Goal: Information Seeking & Learning: Learn about a topic

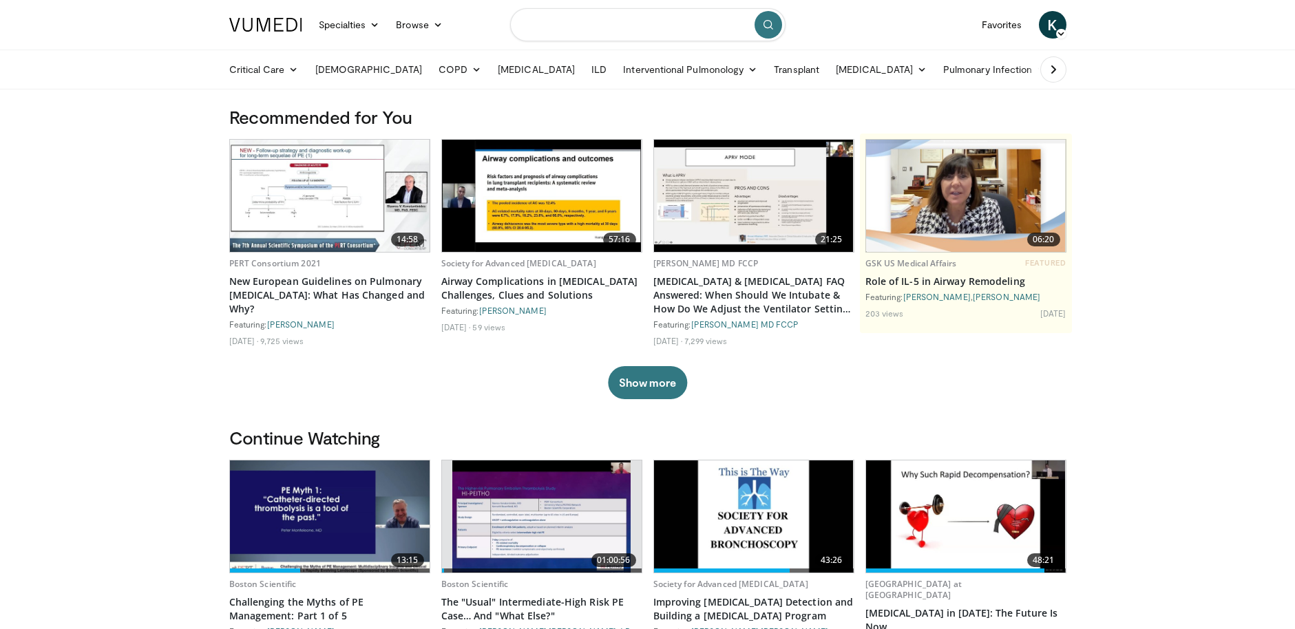
click at [636, 30] on input "Search topics, interventions" at bounding box center [647, 24] width 275 height 33
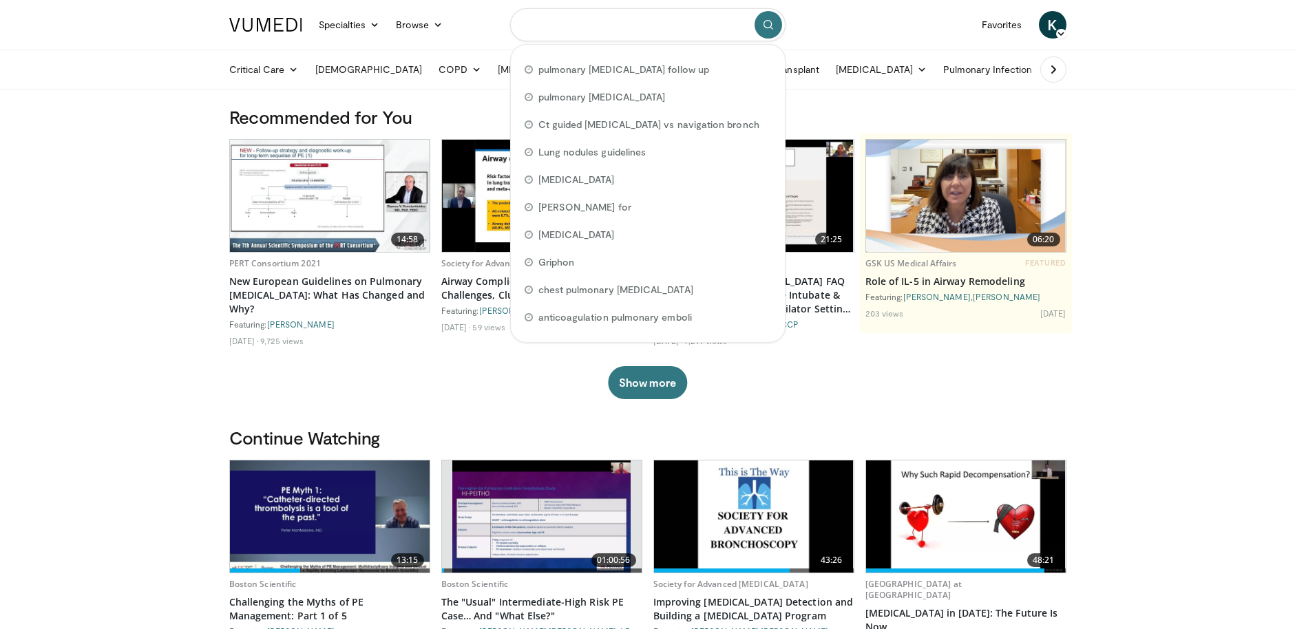
click at [629, 25] on input "Search topics, interventions" at bounding box center [647, 24] width 275 height 33
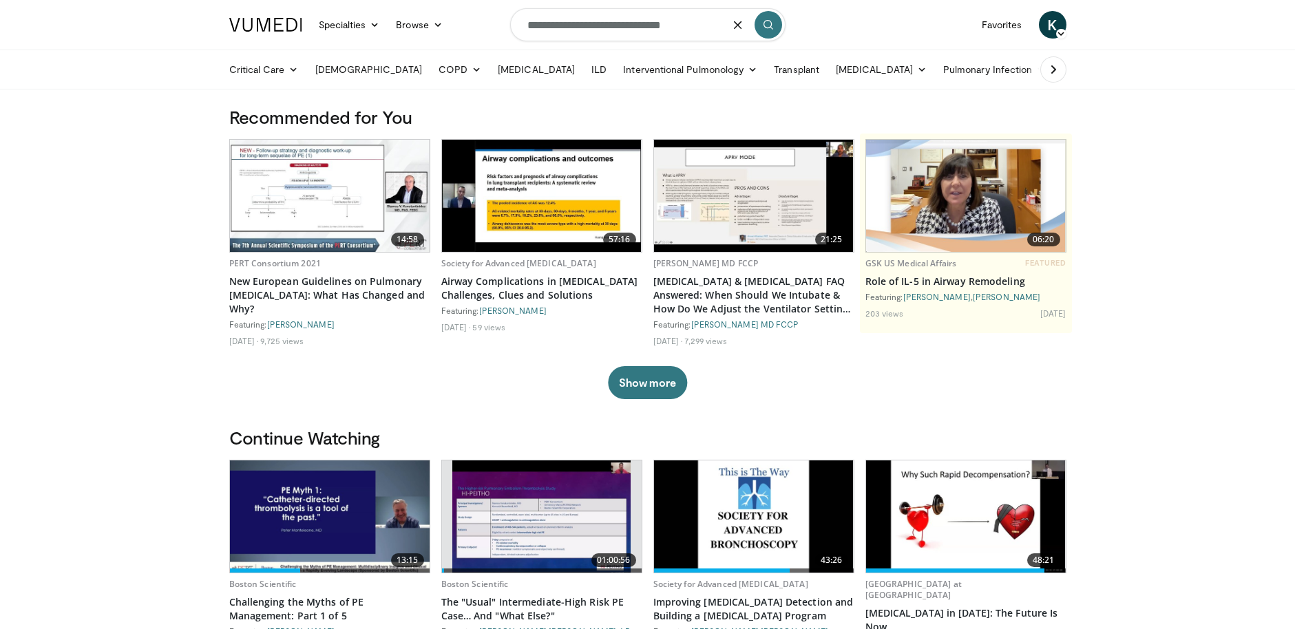
type input "**********"
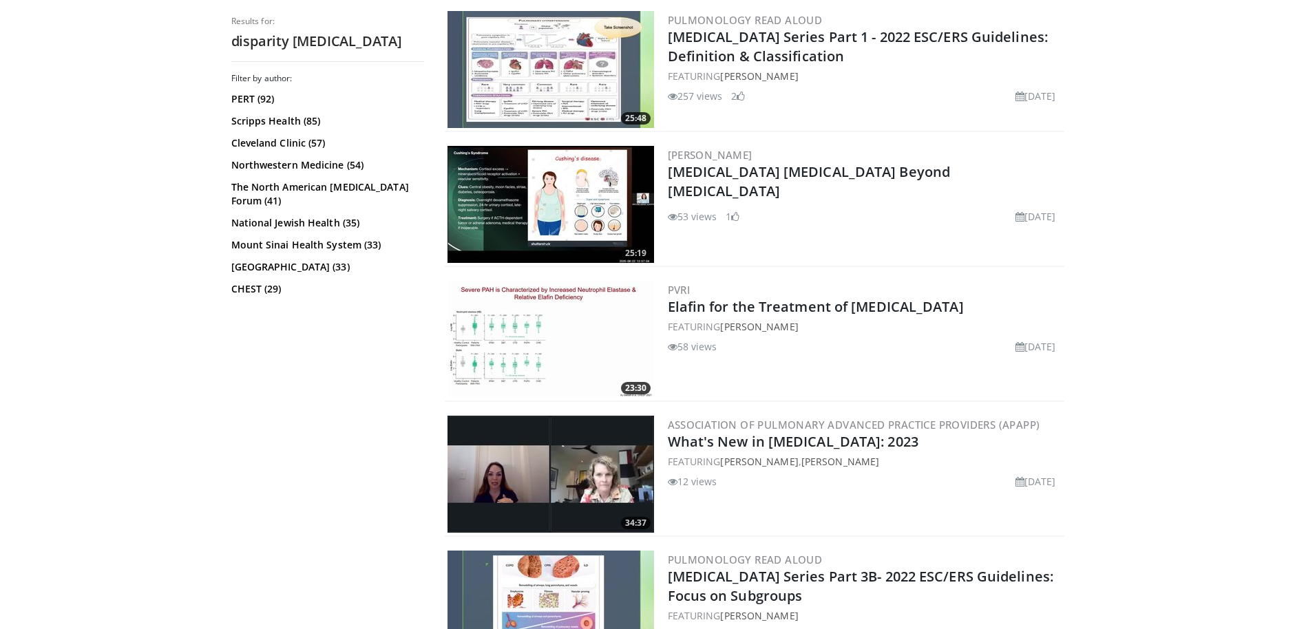
scroll to position [964, 0]
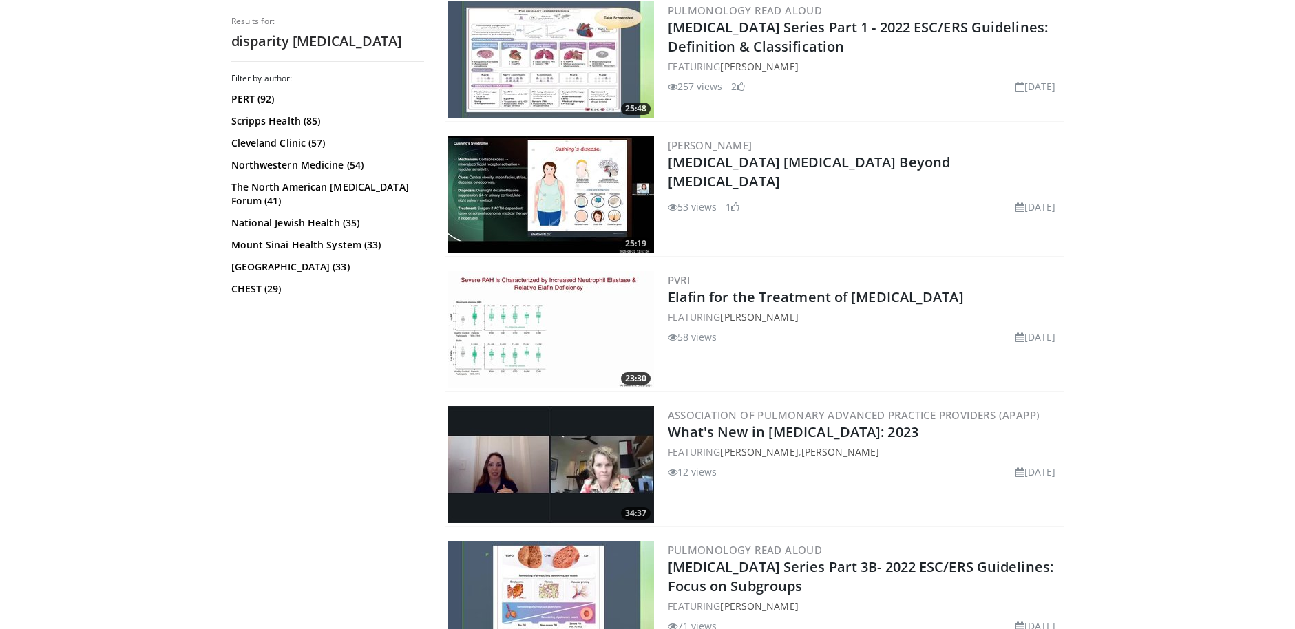
click at [514, 326] on img at bounding box center [551, 329] width 207 height 117
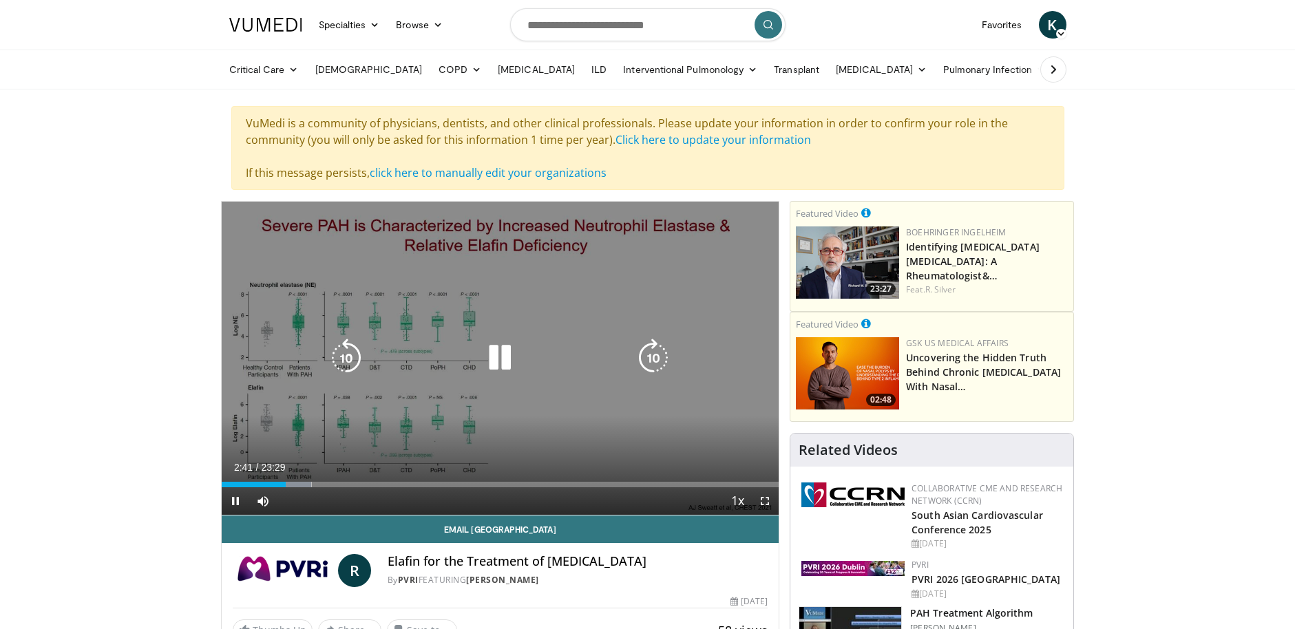
click at [492, 355] on icon "Video Player" at bounding box center [500, 358] width 39 height 39
